Goal: Find contact information: Find contact information

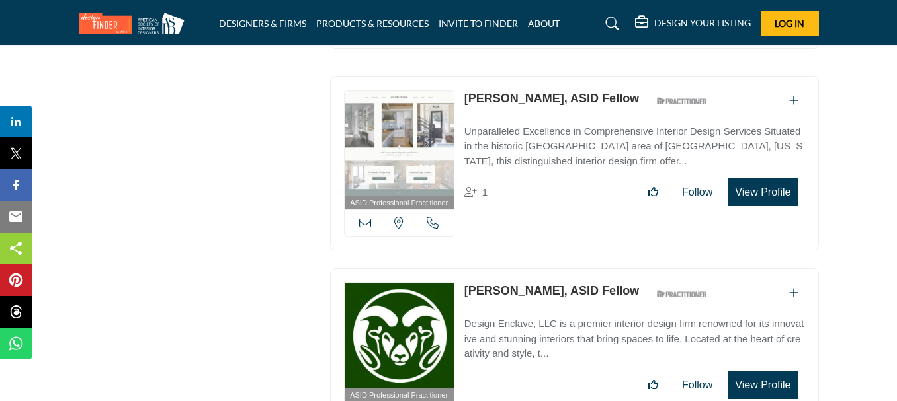
scroll to position [16478, 0]
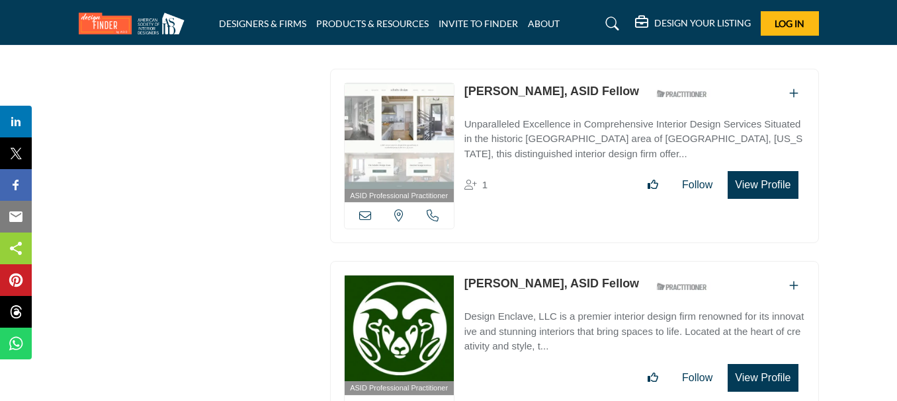
drag, startPoint x: 463, startPoint y: 233, endPoint x: 572, endPoint y: 235, distance: 109.1
click at [572, 261] on div "ASID Professional Practitioner ASID Professional Practitioners have successfull…" at bounding box center [574, 348] width 489 height 175
copy link "[PERSON_NAME]"
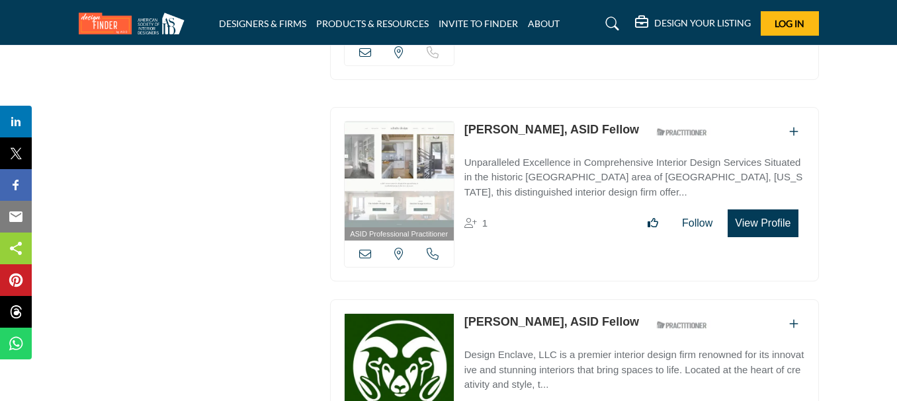
scroll to position [16412, 0]
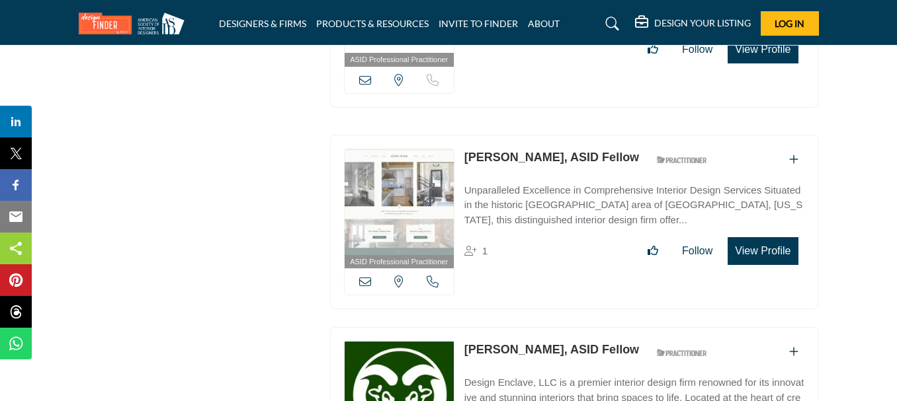
drag, startPoint x: 470, startPoint y: 99, endPoint x: 534, endPoint y: 95, distance: 65.0
click at [535, 135] on div "ASID Professional Practitioner ASID Professional Practitioners have successfull…" at bounding box center [574, 222] width 489 height 175
copy link "[PERSON_NAME]"
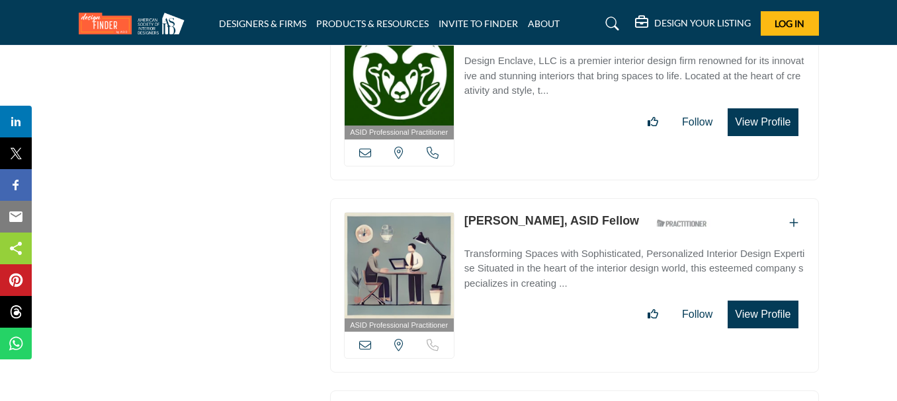
scroll to position [16742, 0]
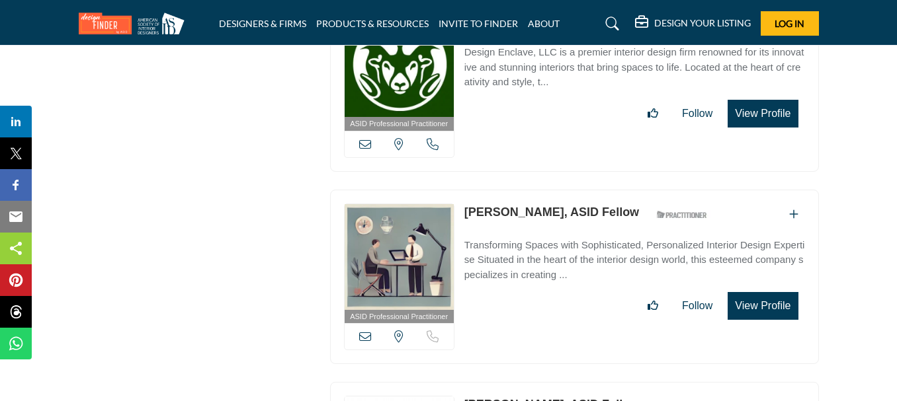
drag, startPoint x: 460, startPoint y: 165, endPoint x: 539, endPoint y: 169, distance: 78.8
click at [539, 190] on div "ASID Professional Practitioner ASID Professional Practitioners have successfull…" at bounding box center [574, 277] width 489 height 175
copy link "[PERSON_NAME]"
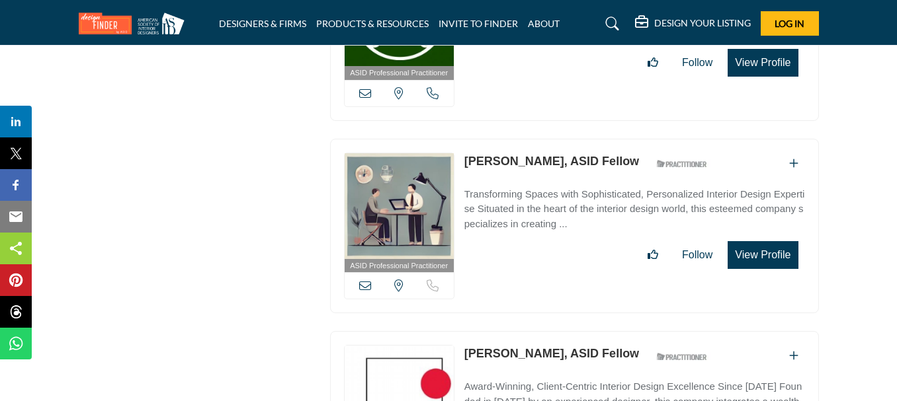
scroll to position [16808, 0]
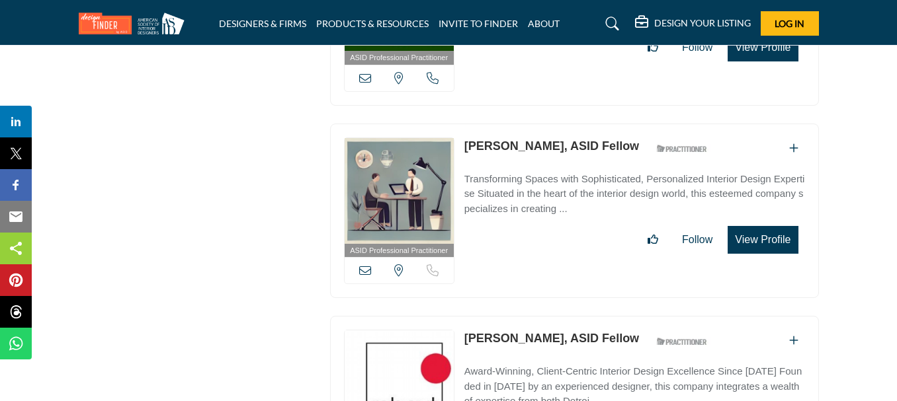
drag, startPoint x: 475, startPoint y: 289, endPoint x: 520, endPoint y: 289, distance: 45.6
click at [520, 316] on div "ASID Professional Practitioner ASID Professional Practitioners have successfull…" at bounding box center [574, 403] width 489 height 175
copy link "[PERSON_NAME]"
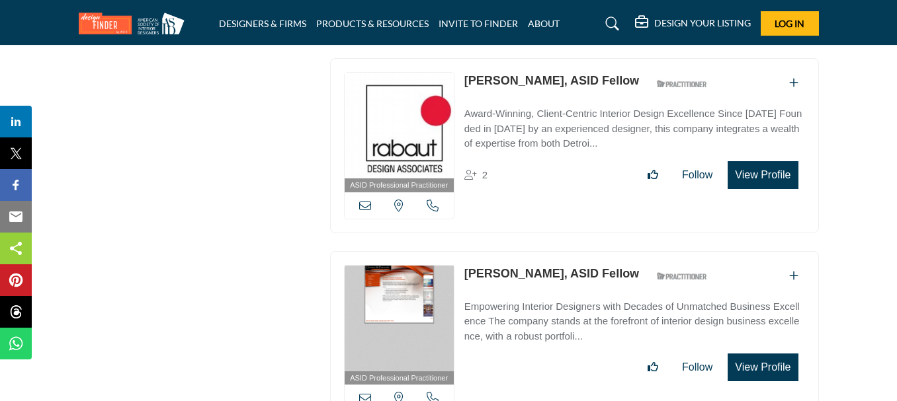
scroll to position [17073, 0]
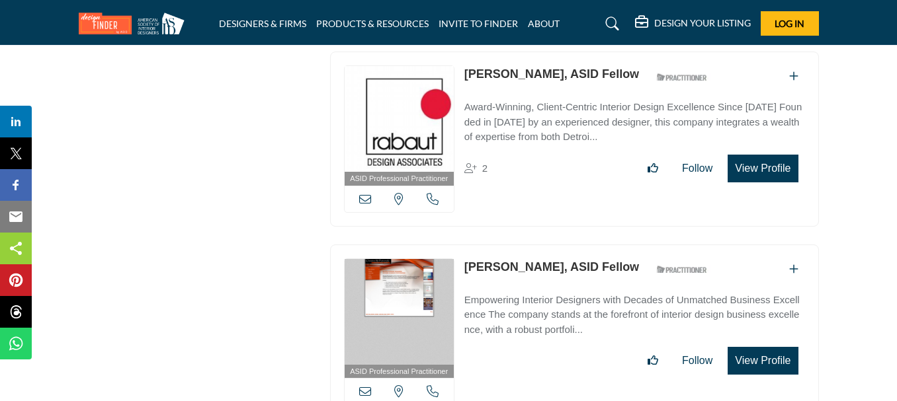
drag, startPoint x: 471, startPoint y: 209, endPoint x: 578, endPoint y: 204, distance: 107.2
click at [578, 245] on div "ASID Professional Practitioner ASID Professional Practitioners have successfull…" at bounding box center [574, 332] width 489 height 175
copy link "[PERSON_NAME]"
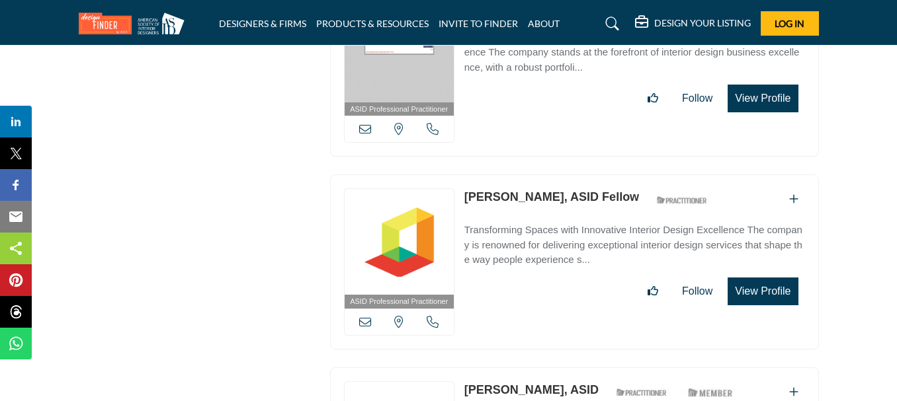
scroll to position [17337, 0]
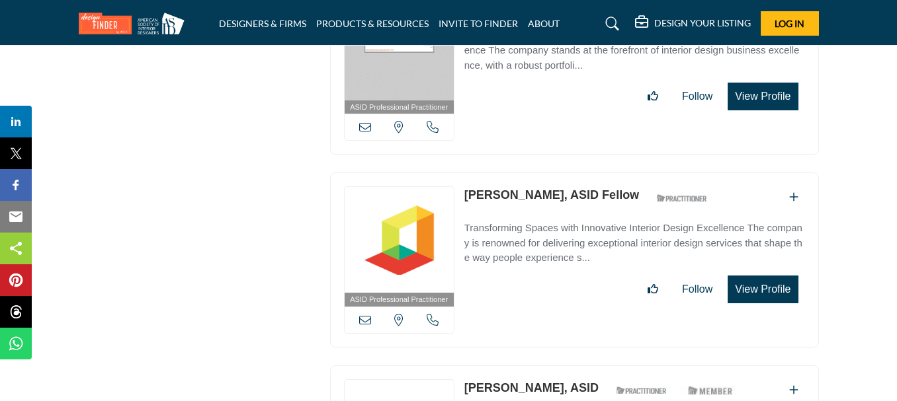
drag, startPoint x: 462, startPoint y: 136, endPoint x: 550, endPoint y: 132, distance: 88.0
click at [550, 173] on div "ASID Professional Practitioner ASID Professional Practitioners have successfull…" at bounding box center [574, 260] width 489 height 175
copy link "[PERSON_NAME]"
drag, startPoint x: 464, startPoint y: 338, endPoint x: 554, endPoint y: 337, distance: 89.9
click at [554, 380] on div "[PERSON_NAME], ASID ASID Qualified Practitioner who validates work and experien…" at bounding box center [603, 391] width 279 height 23
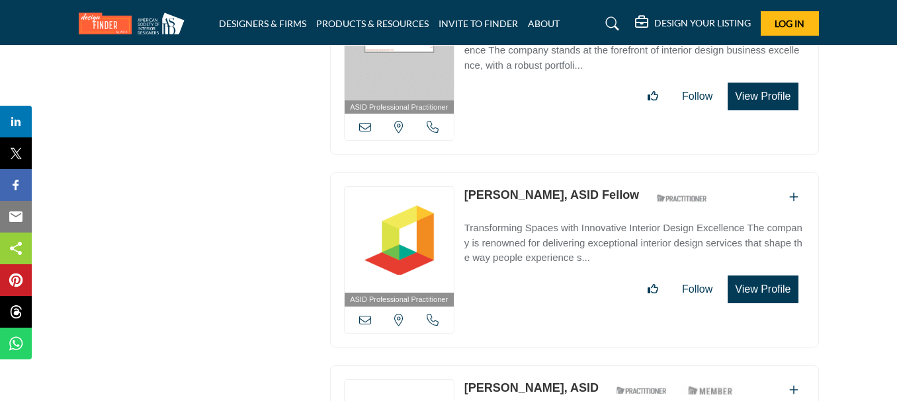
copy link "[PERSON_NAME]"
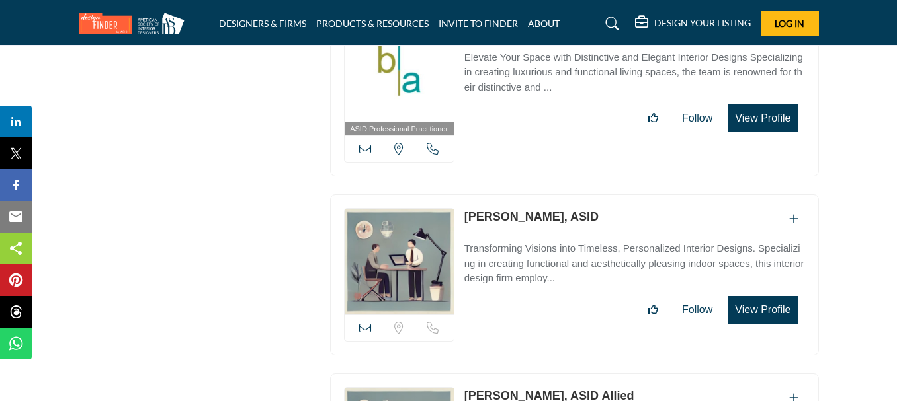
scroll to position [17734, 0]
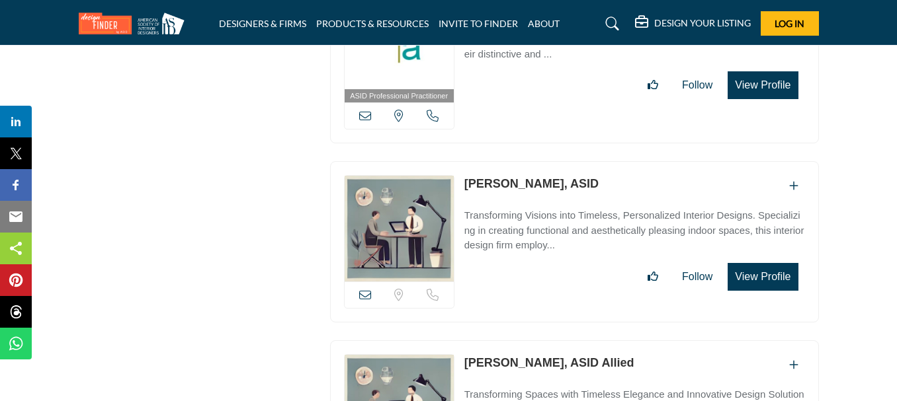
drag, startPoint x: 463, startPoint y: 120, endPoint x: 587, endPoint y: 114, distance: 123.8
click at [587, 161] on div "Sorry, but we don't have a location for this listing" at bounding box center [574, 241] width 489 height 161
copy link "[PERSON_NAME]"
